Goal: Task Accomplishment & Management: Complete application form

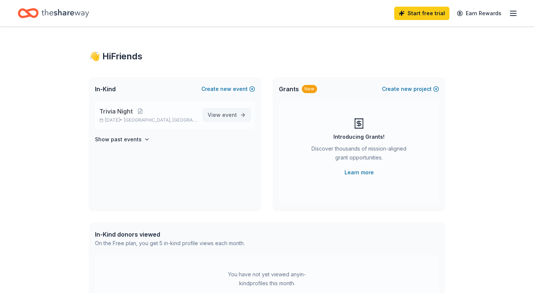
click at [224, 114] on span "event" at bounding box center [229, 115] width 15 height 6
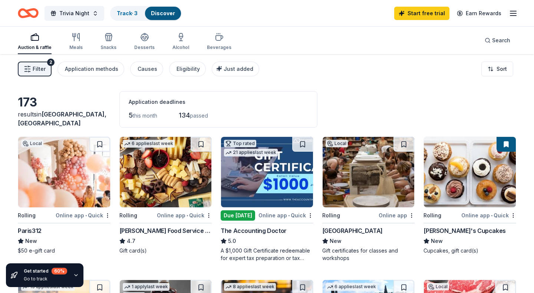
click at [510, 12] on icon "button" at bounding box center [513, 13] width 9 height 9
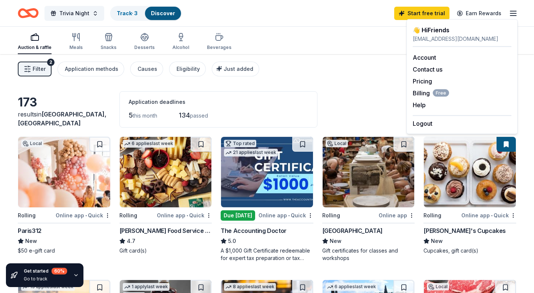
click at [510, 12] on icon "button" at bounding box center [513, 13] width 9 height 9
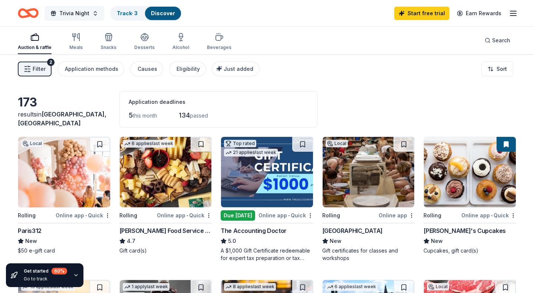
click at [89, 10] on button "Trivia Night" at bounding box center [74, 13] width 60 height 15
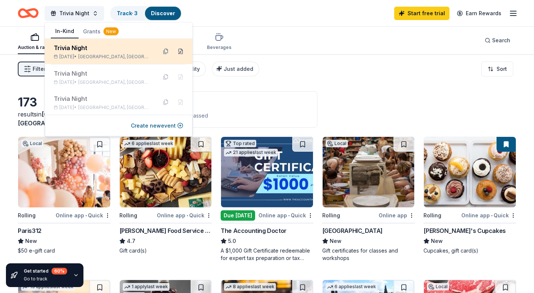
click at [180, 51] on button at bounding box center [181, 52] width 12 height 12
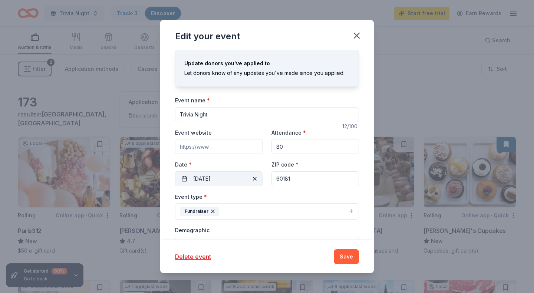
click at [221, 175] on button "[DATE]" at bounding box center [218, 178] width 87 height 15
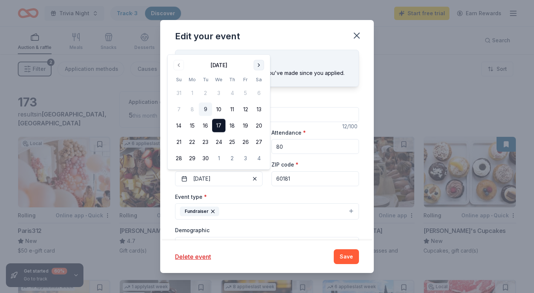
click at [255, 63] on button "Go to next month" at bounding box center [259, 65] width 10 height 10
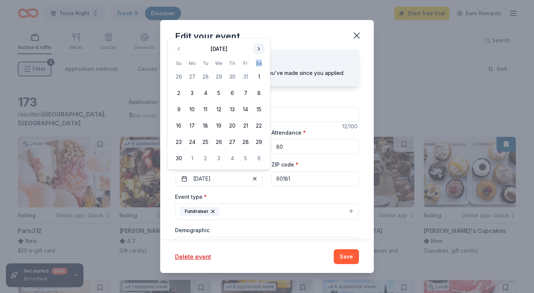
click at [255, 63] on th "Sa" at bounding box center [258, 63] width 13 height 8
click at [259, 54] on div "[DATE] Su Mo Tu We Th Fr Sa 26 27 28 29 30 31 1 2 3 4 5 6 7 8 9 10 11 12 13 14 …" at bounding box center [218, 104] width 93 height 122
click at [259, 51] on button "Go to next month" at bounding box center [259, 49] width 10 height 10
click at [259, 67] on button "Go to next month" at bounding box center [259, 65] width 10 height 10
click at [259, 65] on button "Go to next month" at bounding box center [259, 65] width 10 height 10
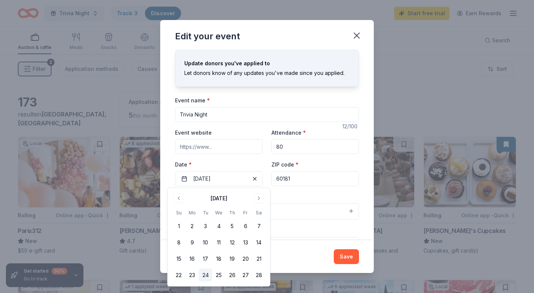
click at [205, 276] on button "24" at bounding box center [205, 274] width 13 height 13
click at [297, 193] on div "Event type * Fundraiser" at bounding box center [267, 206] width 184 height 28
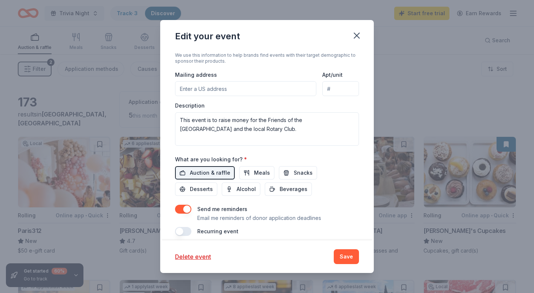
scroll to position [224, 0]
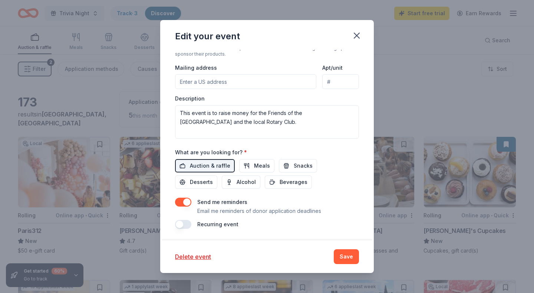
click at [186, 200] on button "button" at bounding box center [183, 202] width 16 height 9
click at [348, 258] on button "Save" at bounding box center [346, 256] width 25 height 15
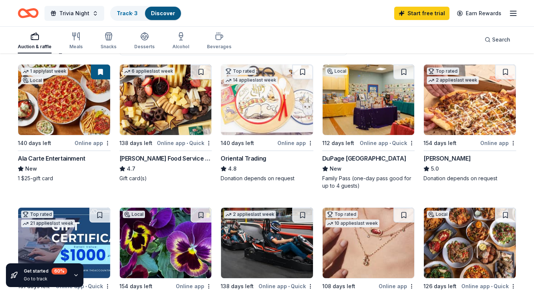
scroll to position [59, 0]
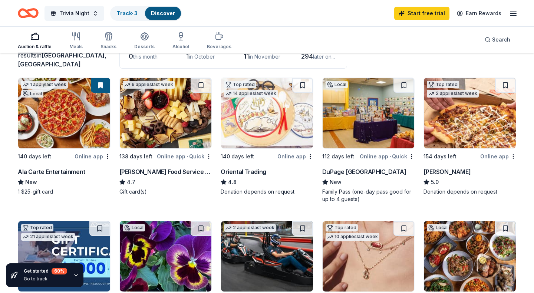
click at [513, 12] on icon "button" at bounding box center [513, 13] width 9 height 9
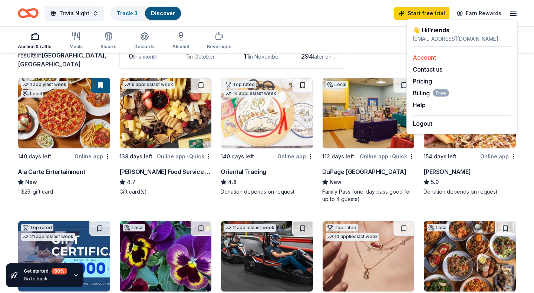
click at [427, 59] on link "Account" at bounding box center [424, 57] width 23 height 7
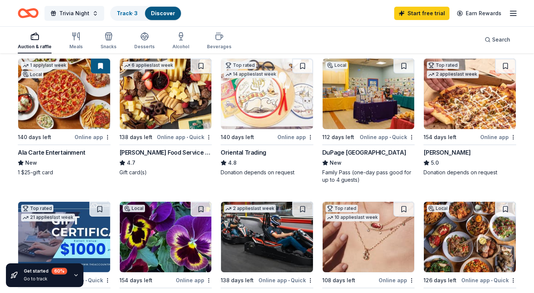
scroll to position [79, 0]
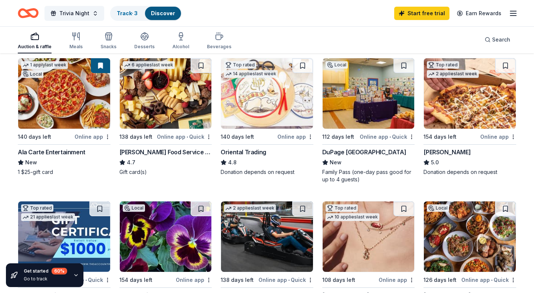
click at [374, 90] on img at bounding box center [369, 93] width 92 height 70
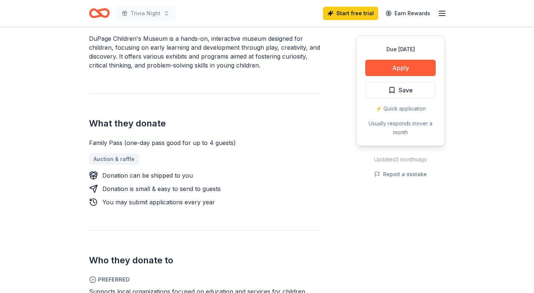
scroll to position [232, 0]
click at [419, 67] on button "Apply" at bounding box center [400, 68] width 70 height 16
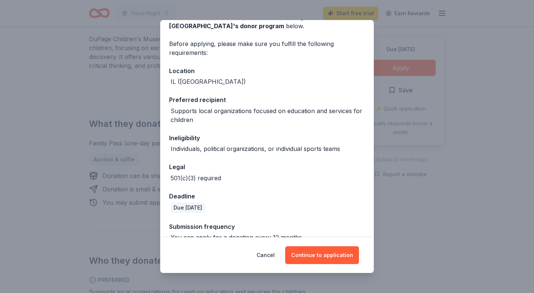
scroll to position [57, 0]
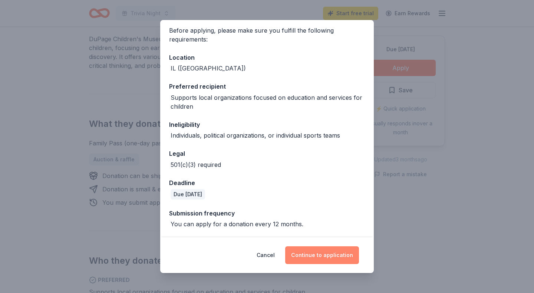
click at [325, 254] on button "Continue to application" at bounding box center [322, 255] width 74 height 18
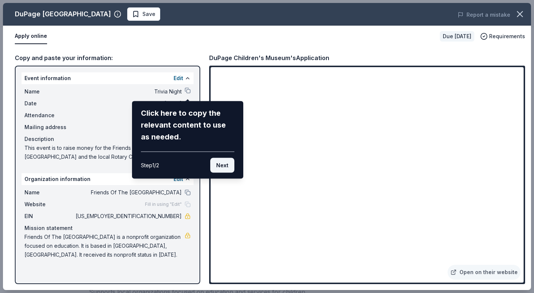
click at [224, 164] on button "Next" at bounding box center [222, 165] width 24 height 15
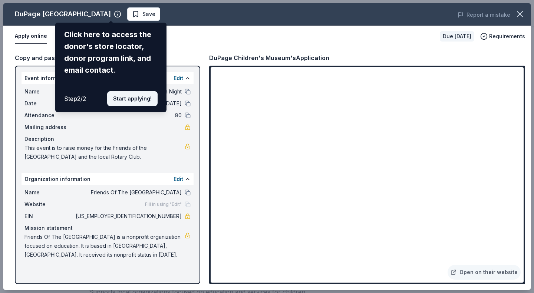
click at [136, 97] on button "Start applying!" at bounding box center [132, 98] width 50 height 15
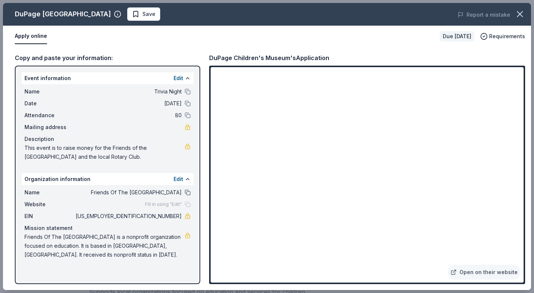
click at [186, 191] on button at bounding box center [188, 192] width 6 height 6
